Goal: Task Accomplishment & Management: Complete application form

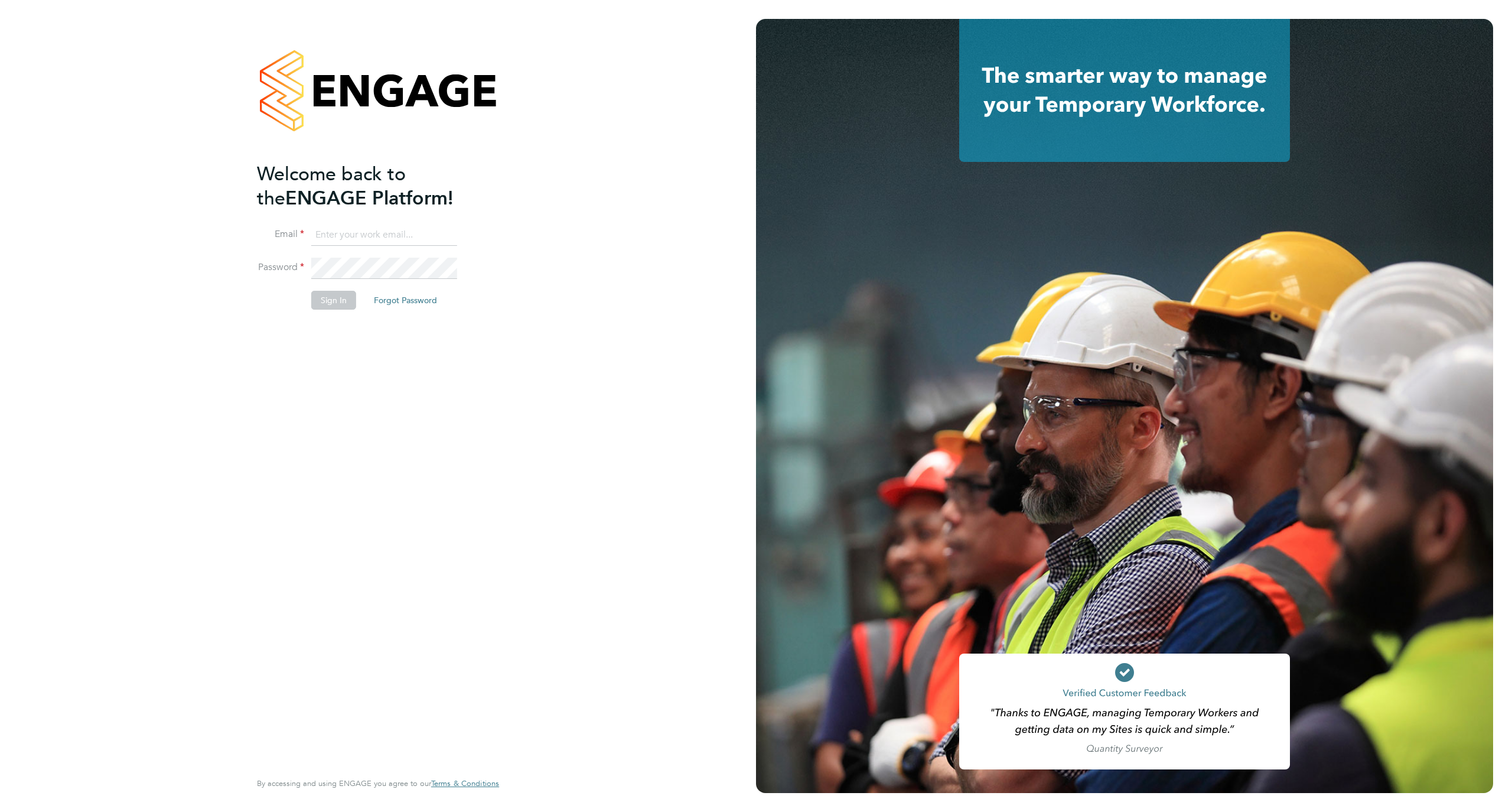
type input "staceyh@axcis.co.uk"
drag, startPoint x: 321, startPoint y: 304, endPoint x: 325, endPoint y: 298, distance: 7.2
click at [324, 299] on button "Sign In" at bounding box center [333, 300] width 45 height 19
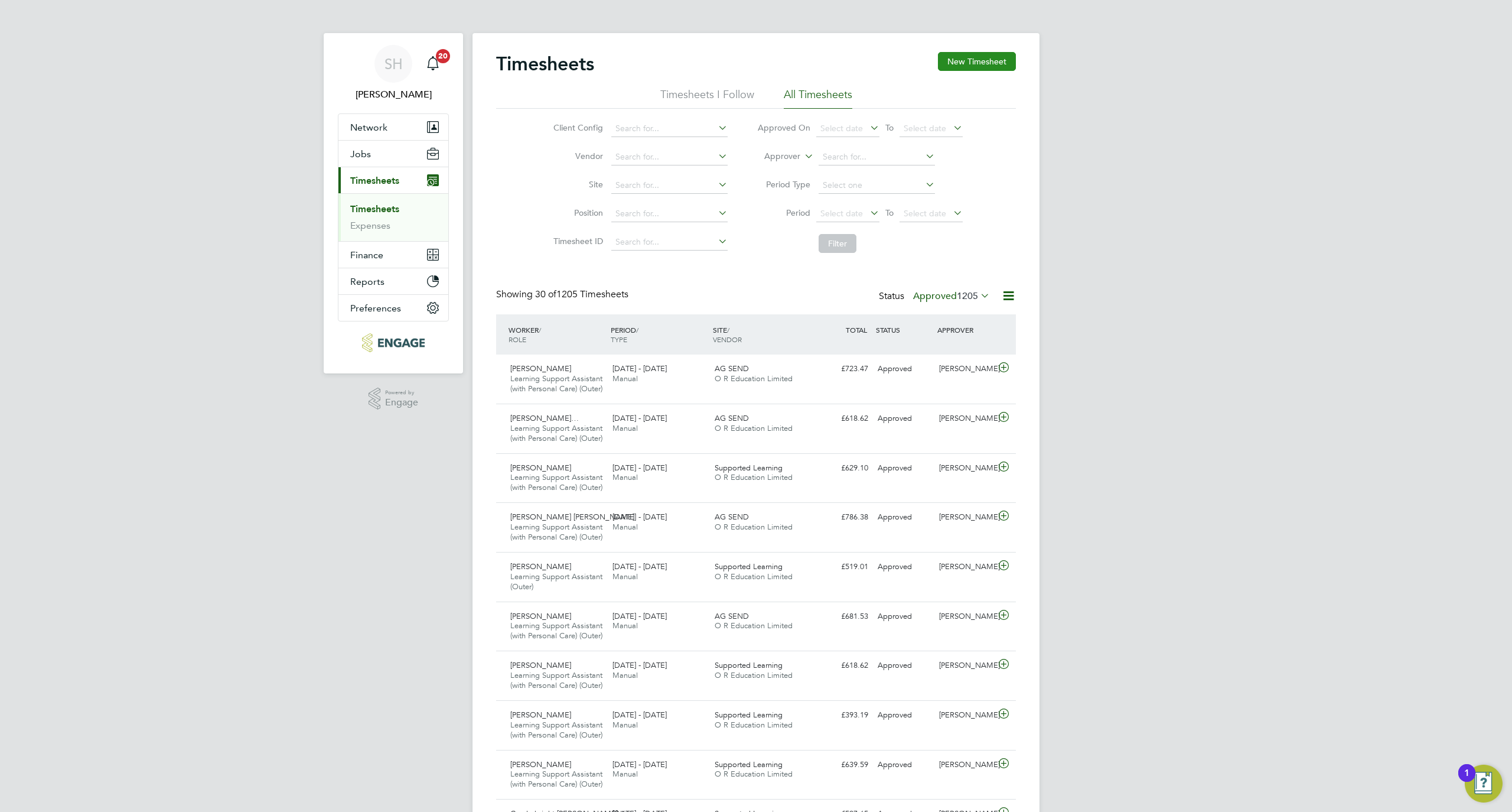
click at [967, 63] on button "New Timesheet" at bounding box center [977, 61] width 78 height 19
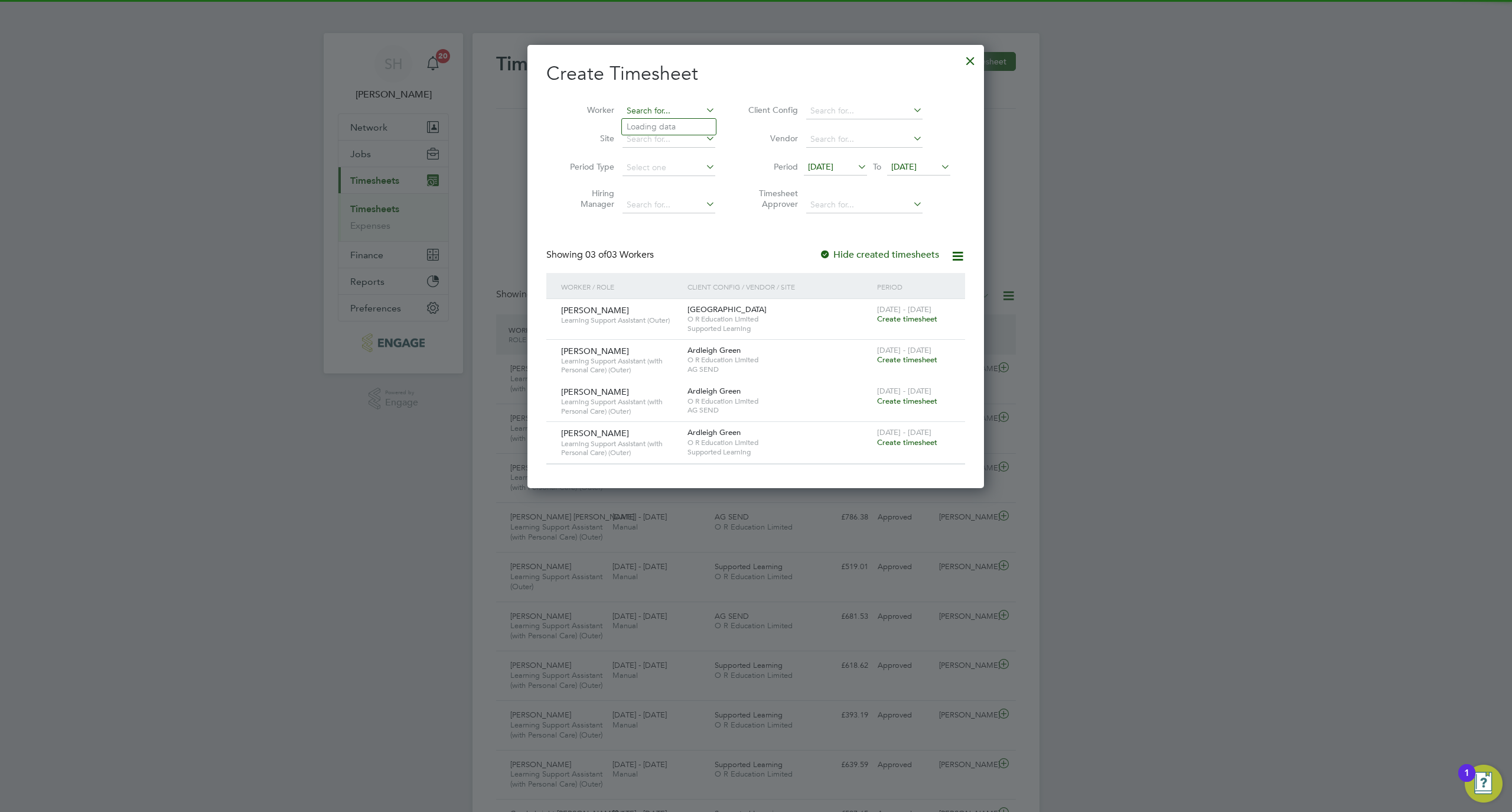
click at [648, 116] on input at bounding box center [669, 111] width 93 height 17
paste input "Nana"
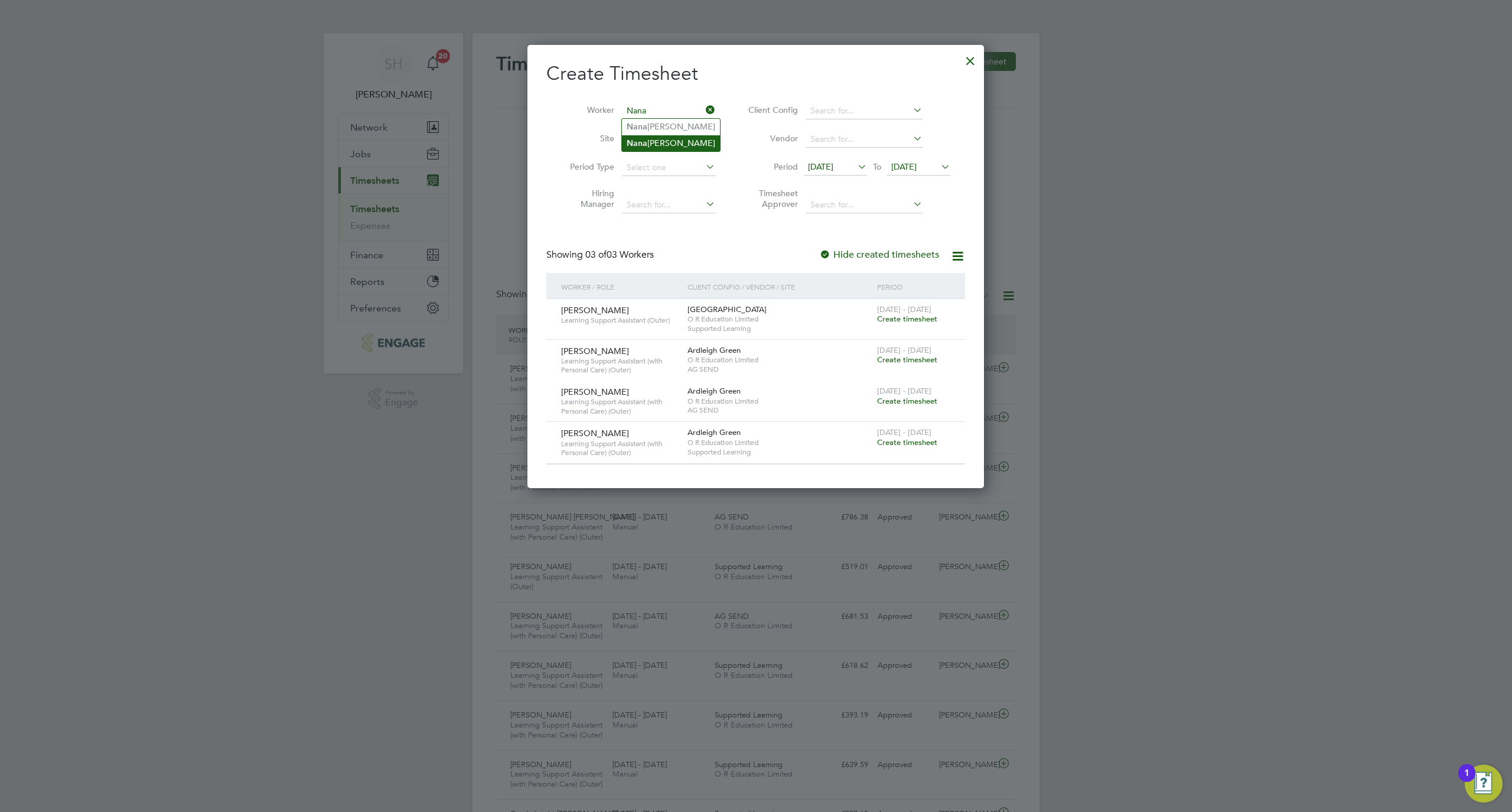
click at [691, 142] on li "[PERSON_NAME]" at bounding box center [671, 143] width 98 height 16
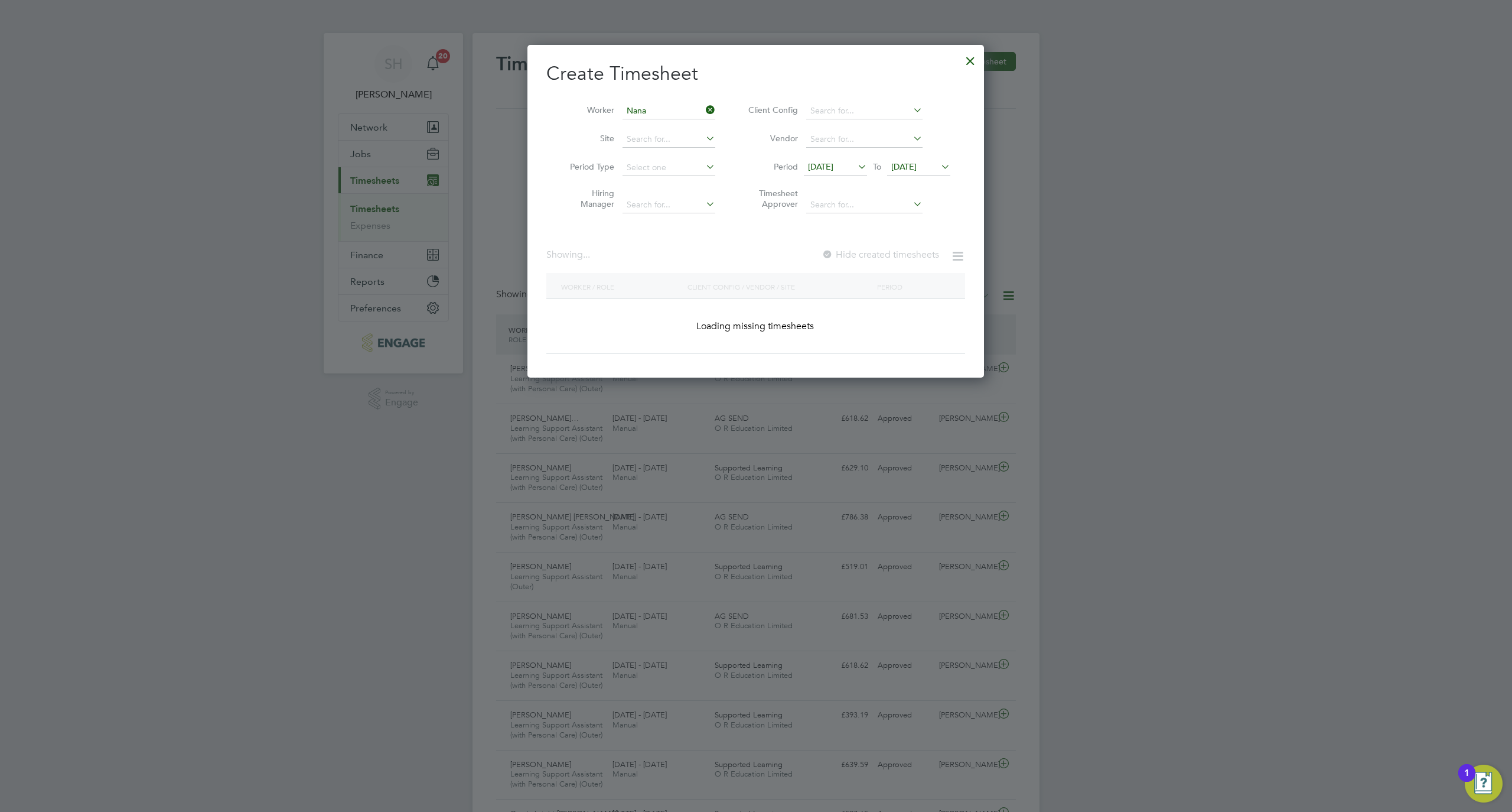
type input "[PERSON_NAME]"
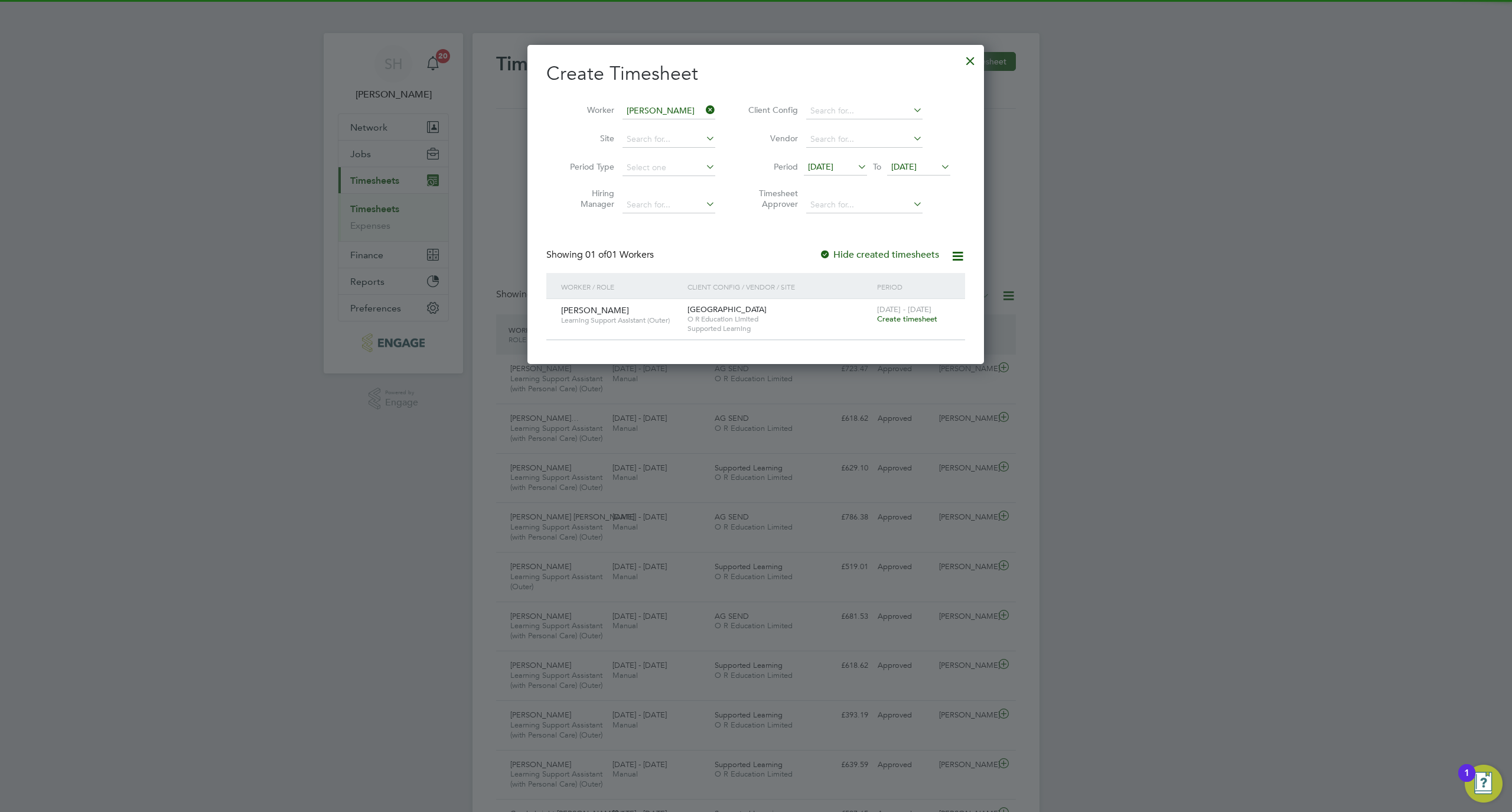
click at [938, 168] on icon at bounding box center [938, 166] width 0 height 17
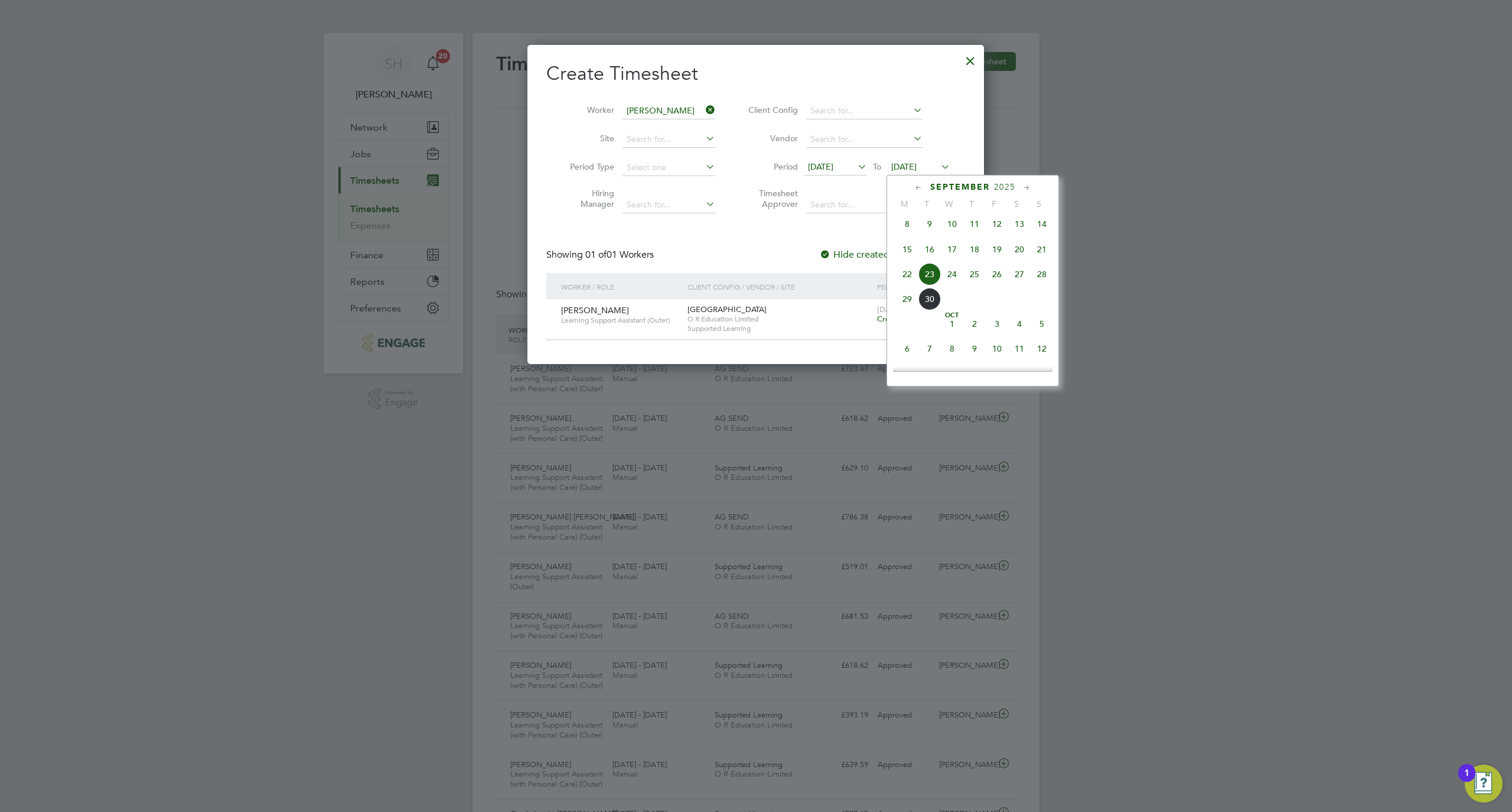
click at [740, 320] on span "O R Education Limited" at bounding box center [779, 319] width 184 height 9
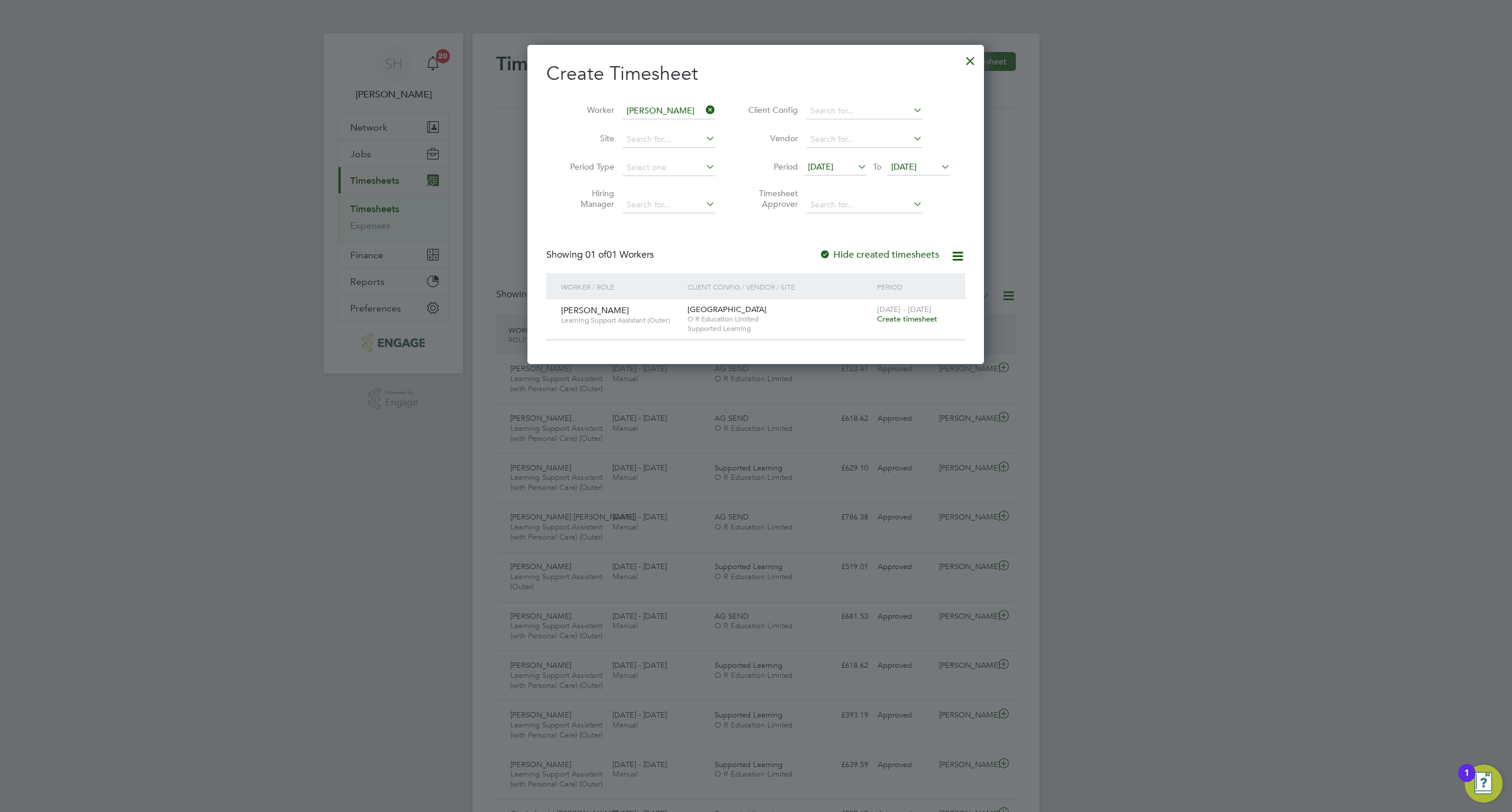
click at [883, 318] on span "Create timesheet" at bounding box center [907, 318] width 60 height 10
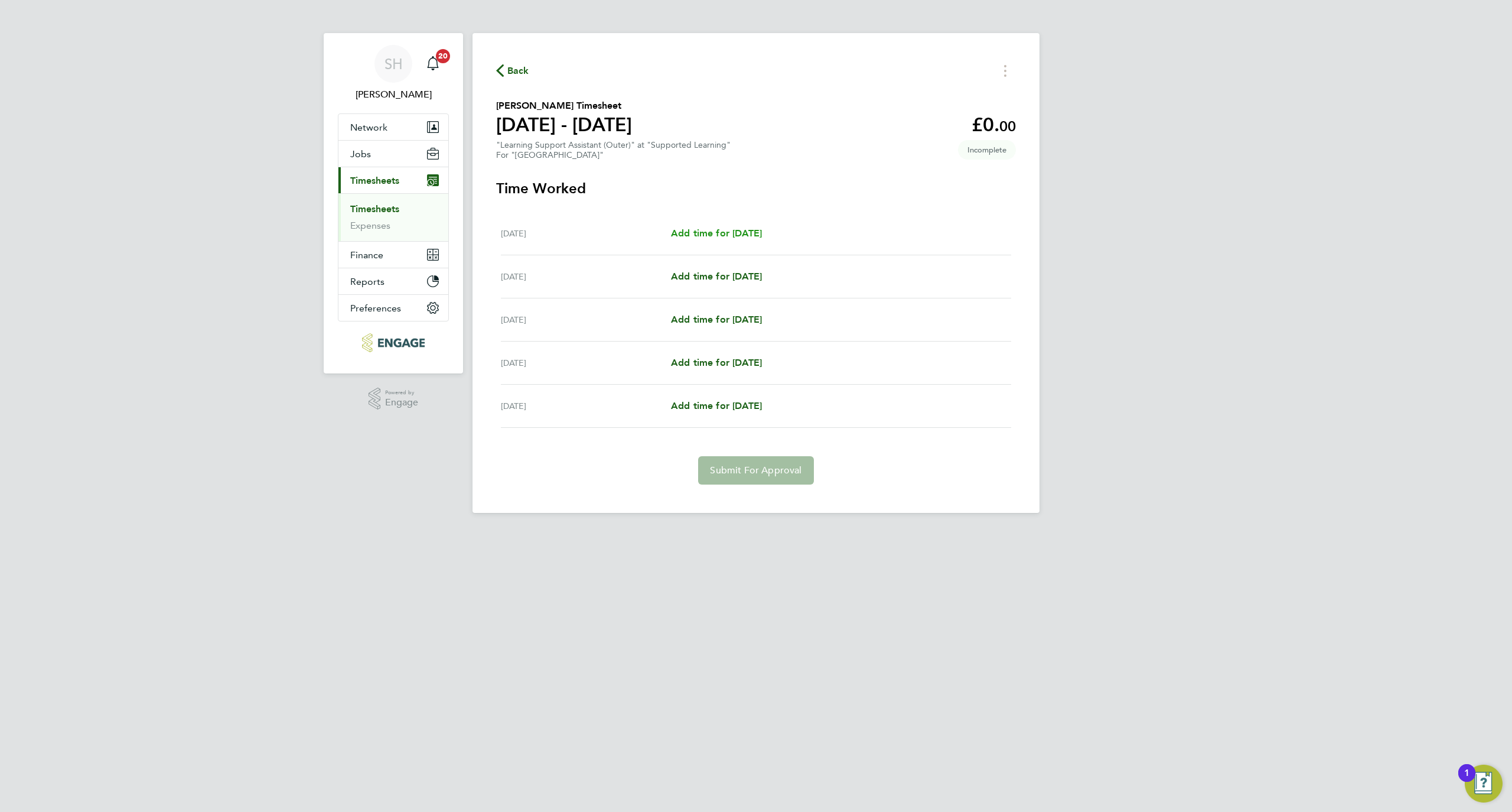
click at [751, 233] on span "Add time for [DATE]" at bounding box center [716, 233] width 91 height 11
select select "60"
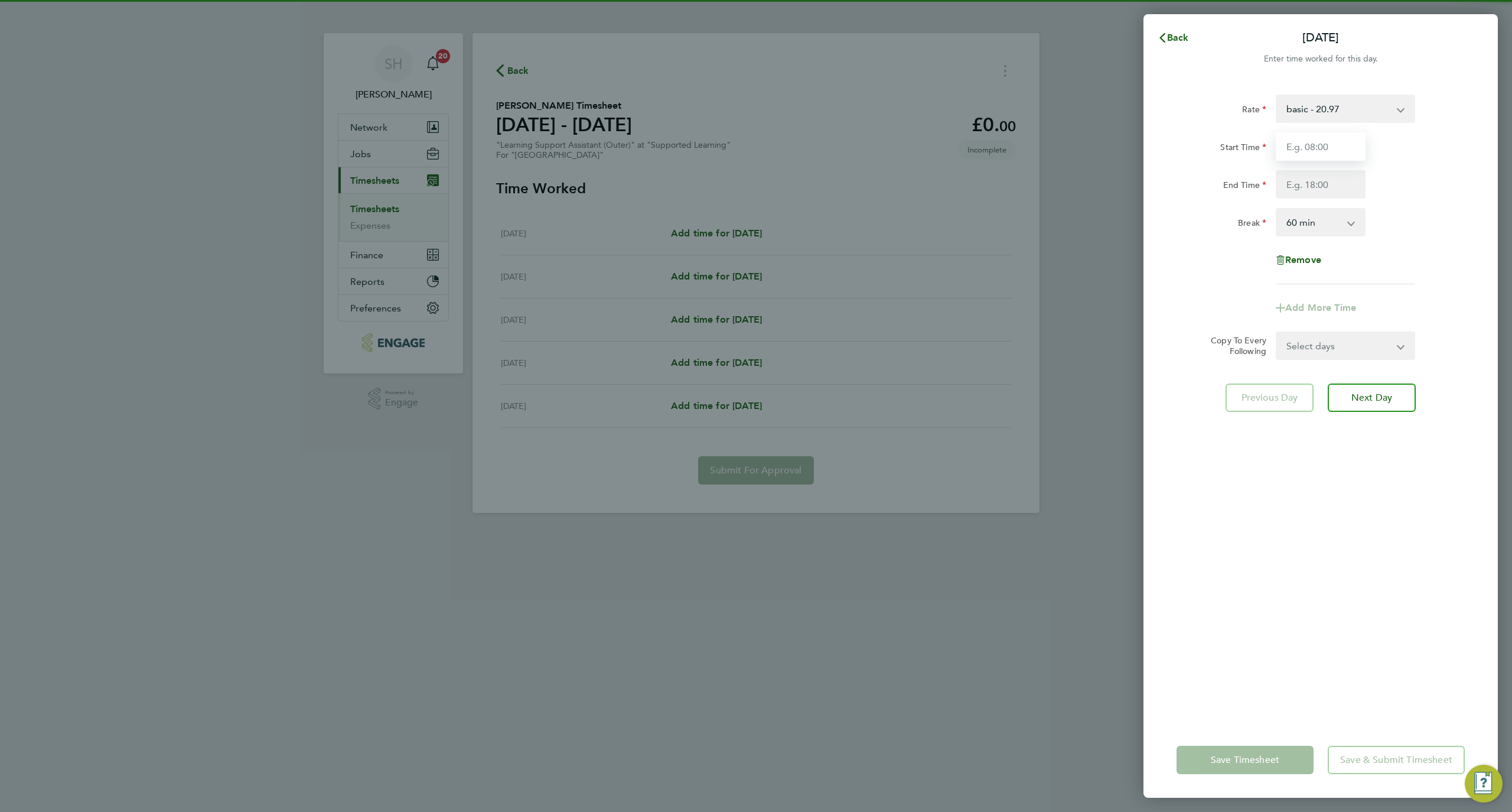
click at [1317, 137] on input "Start Time" at bounding box center [1320, 147] width 90 height 28
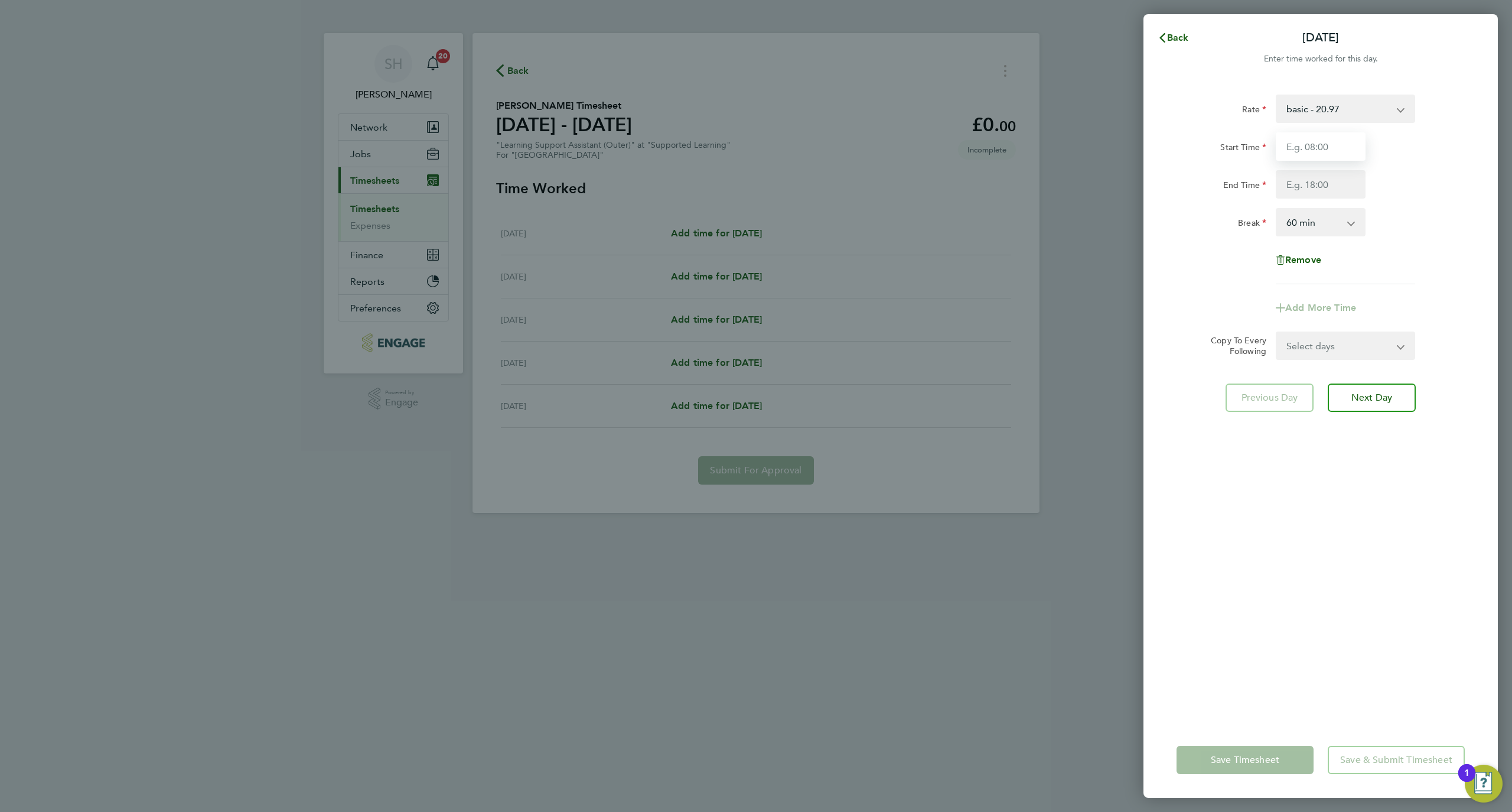
type input "09:00"
click at [1332, 187] on input "End Time" at bounding box center [1320, 184] width 90 height 28
type input "15:30"
click at [1318, 226] on select "0 min 15 min 30 min 45 min 60 min 75 min 90 min" at bounding box center [1313, 222] width 73 height 26
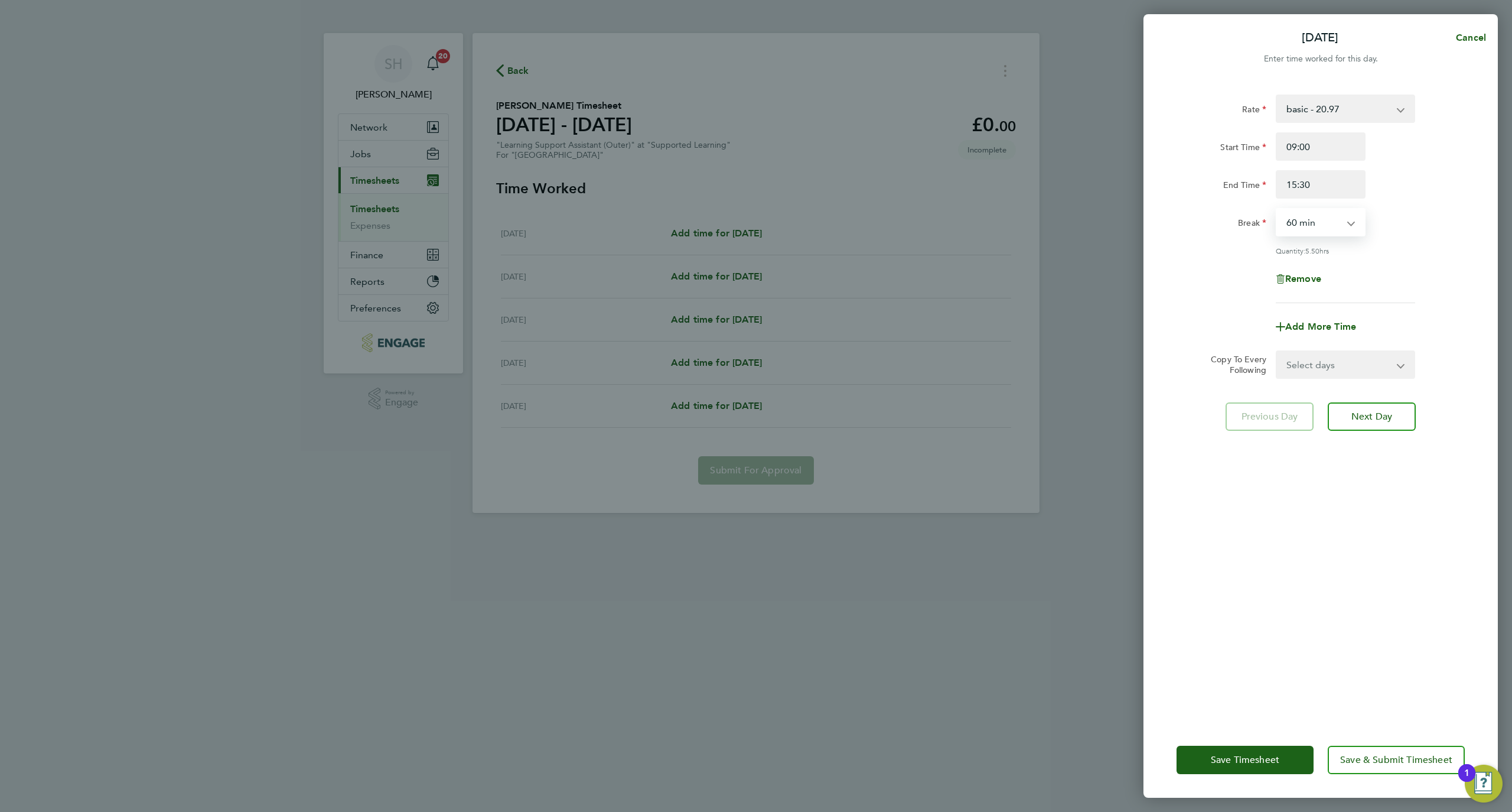
select select "30"
click at [1277, 209] on select "0 min 15 min 30 min 45 min 60 min 75 min 90 min" at bounding box center [1313, 222] width 73 height 26
click at [1355, 363] on select "Select days Day [DATE] [DATE] [DATE] [DATE]" at bounding box center [1339, 364] width 124 height 26
select select "DAY"
click at [1277, 351] on select "Select days Day [DATE] [DATE] [DATE] [DATE]" at bounding box center [1339, 364] width 124 height 26
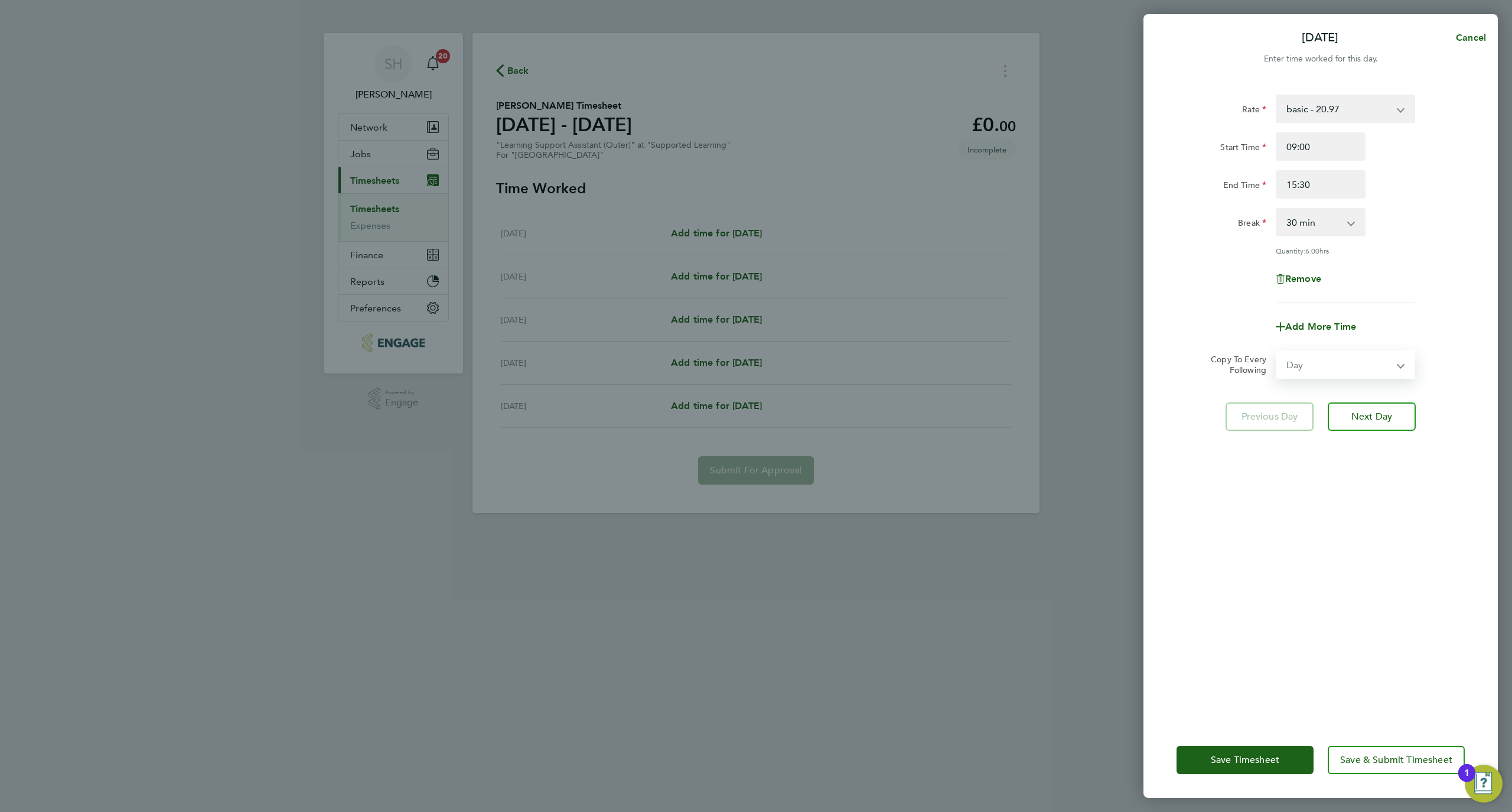
select select "[DATE]"
click at [1360, 755] on span "Save & Submit Timesheet" at bounding box center [1396, 760] width 112 height 12
